Goal: Information Seeking & Learning: Learn about a topic

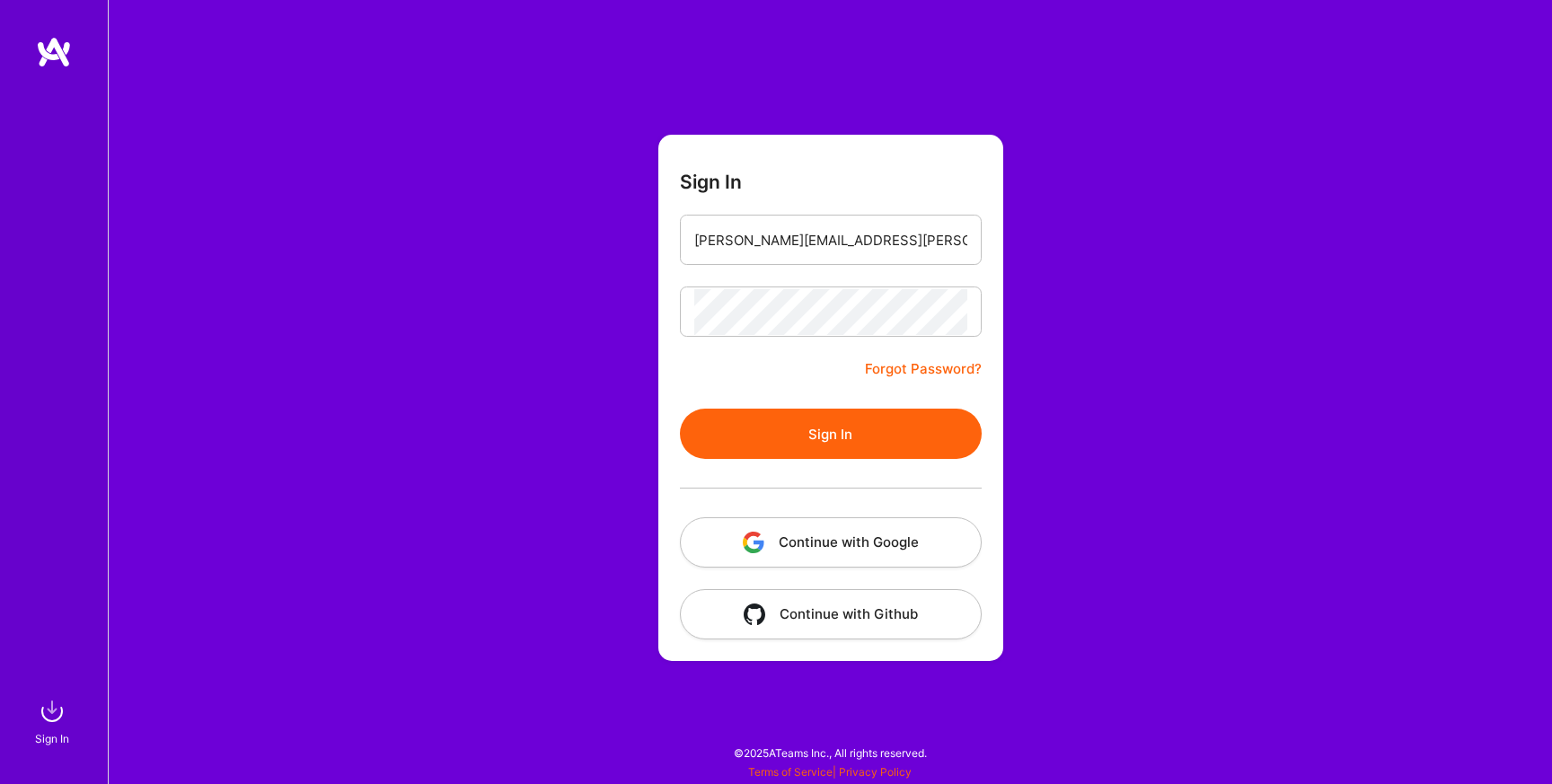
click at [679, 409] on button "Sign In" at bounding box center [830, 434] width 302 height 50
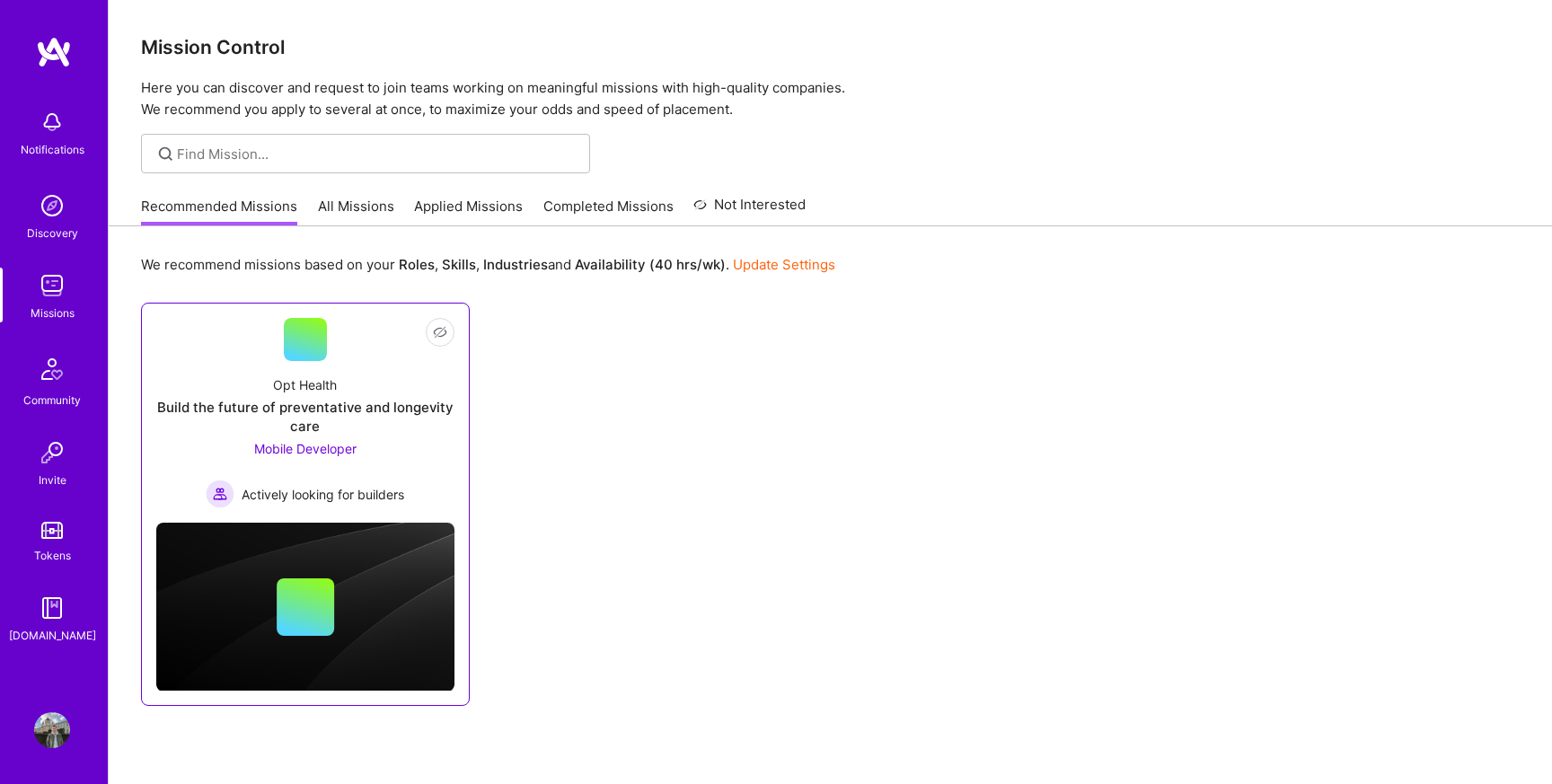
click at [426, 423] on div "Build the future of preventative and longevity care" at bounding box center [305, 416] width 298 height 38
